Goal: Find specific page/section: Find specific page/section

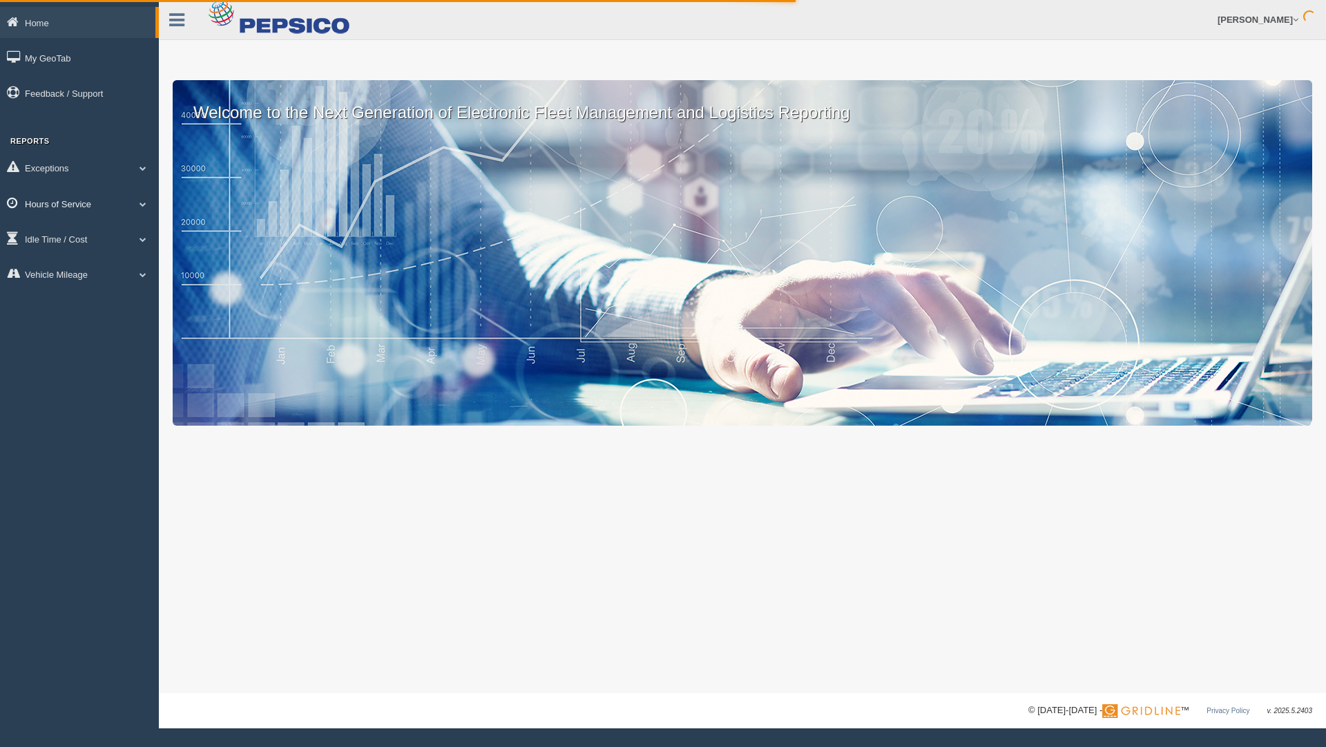
click at [80, 204] on link "Hours of Service" at bounding box center [79, 203] width 159 height 31
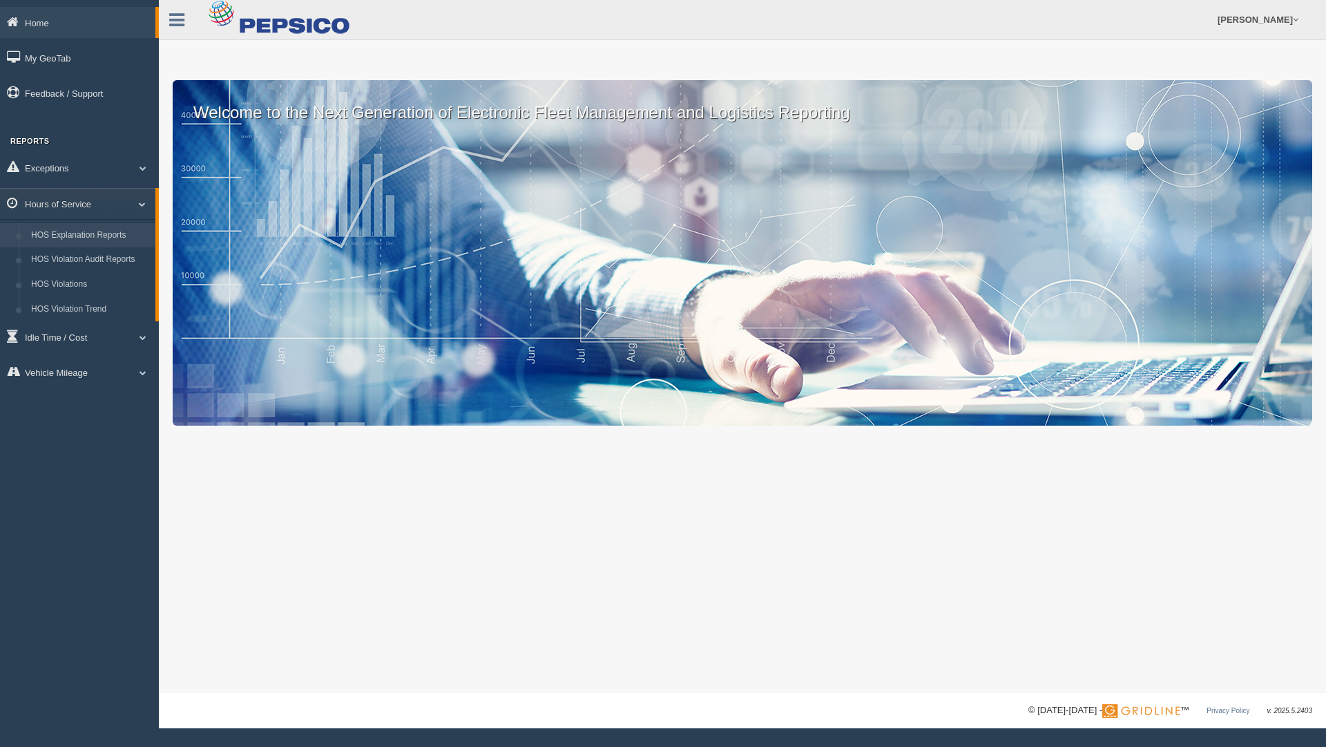
click at [121, 238] on link "HOS Explanation Reports" at bounding box center [90, 235] width 131 height 25
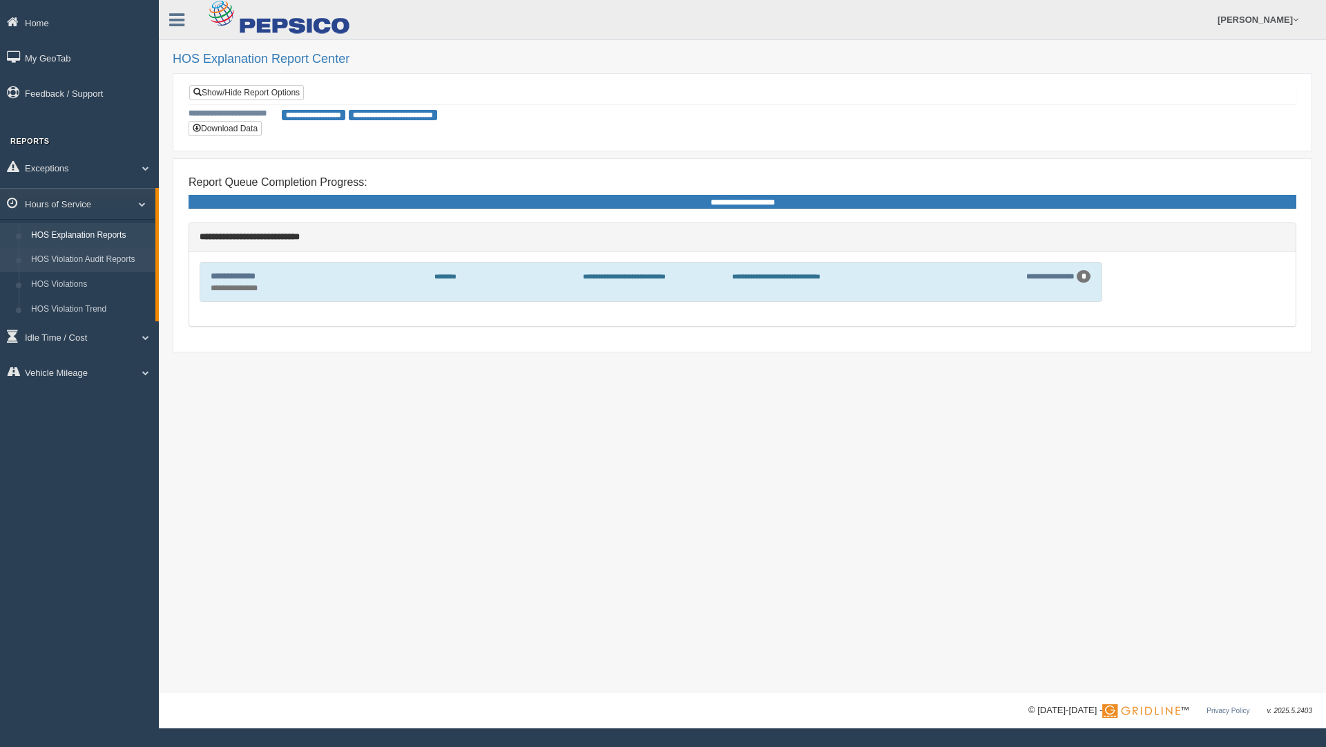
click at [82, 256] on link "HOS Violation Audit Reports" at bounding box center [90, 259] width 131 height 25
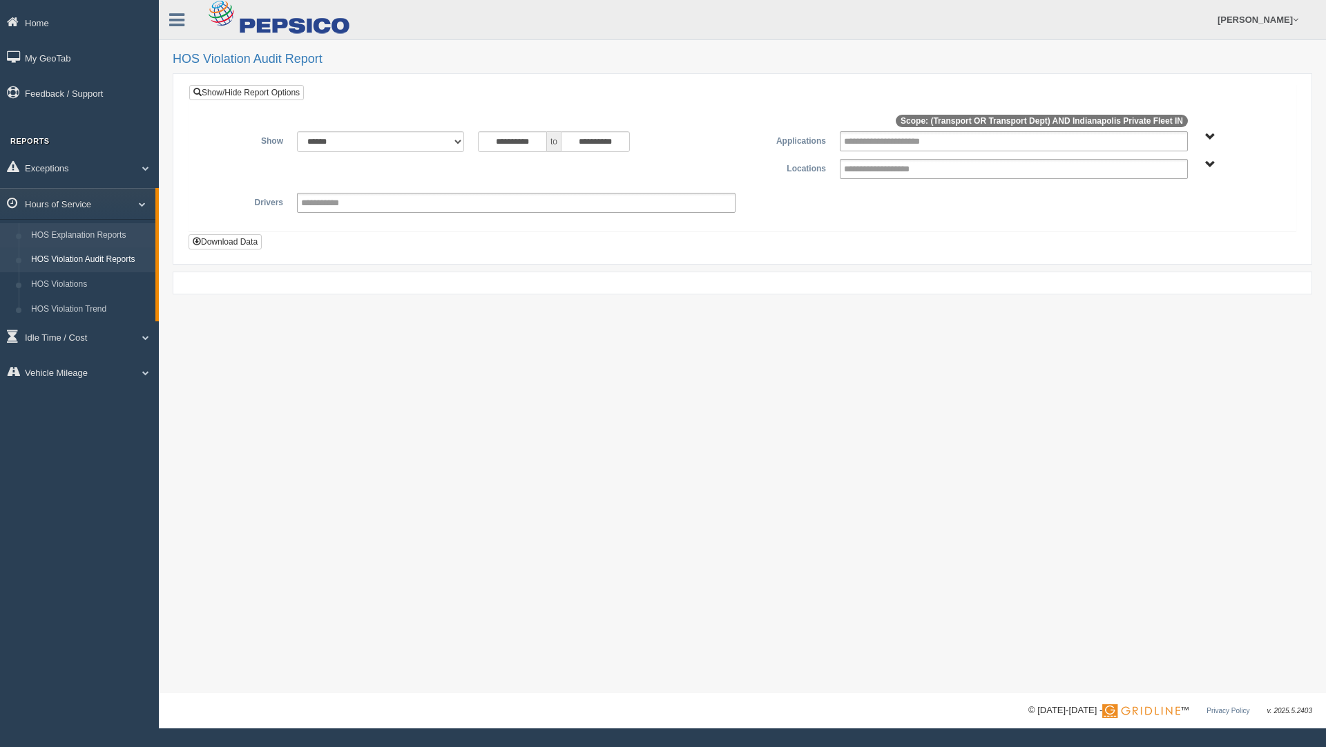
click at [47, 231] on link "HOS Explanation Reports" at bounding box center [90, 235] width 131 height 25
